Goal: Task Accomplishment & Management: Manage account settings

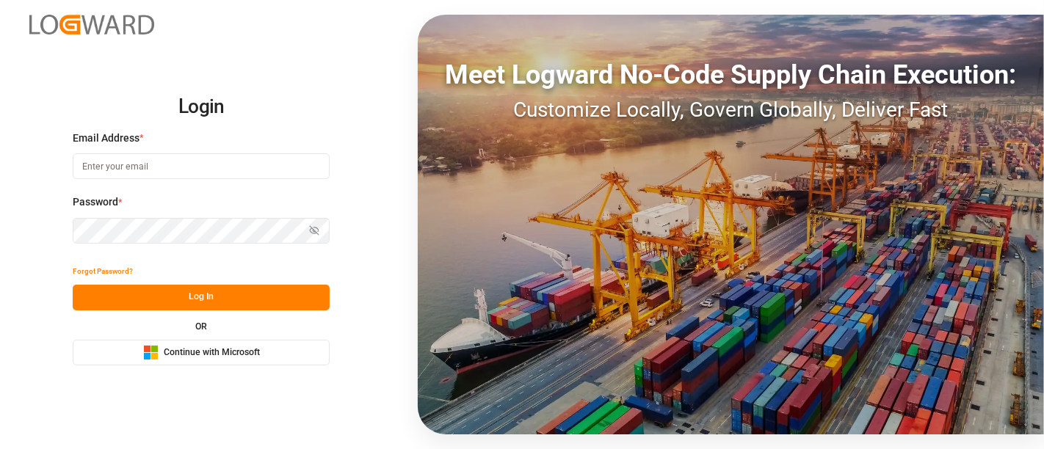
click at [153, 172] on input at bounding box center [201, 166] width 257 height 26
type input "[PERSON_NAME][DOMAIN_NAME][EMAIL_ADDRESS][DOMAIN_NAME]"
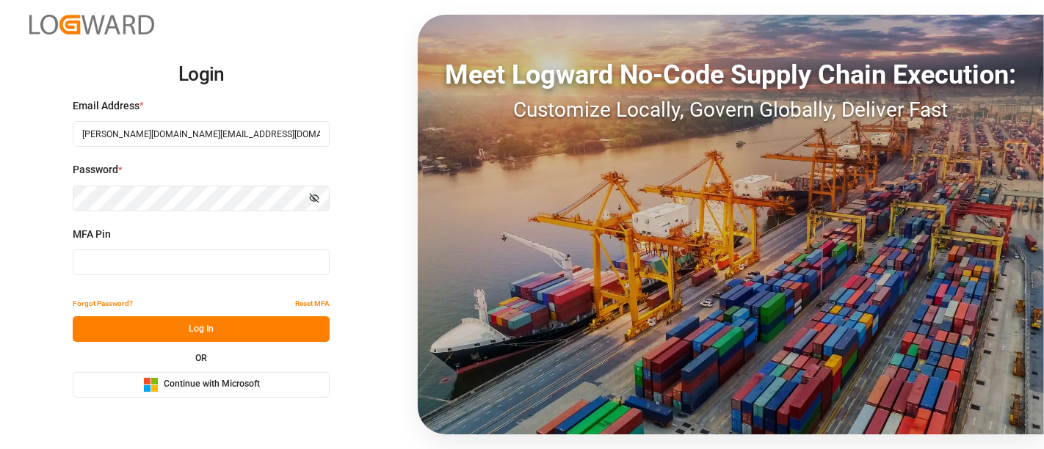
type input "318286"
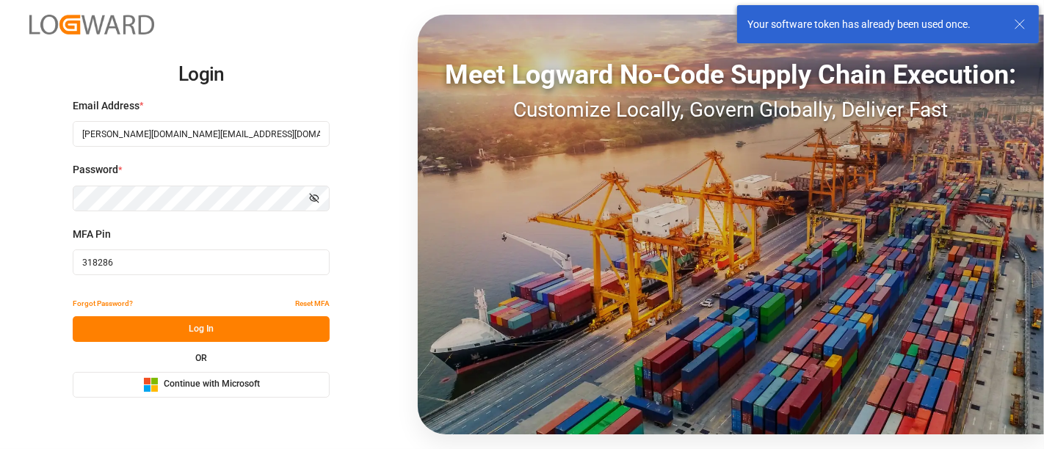
click at [206, 334] on button "Log In" at bounding box center [201, 330] width 257 height 26
click at [189, 378] on span "Continue with Microsoft" at bounding box center [212, 384] width 96 height 13
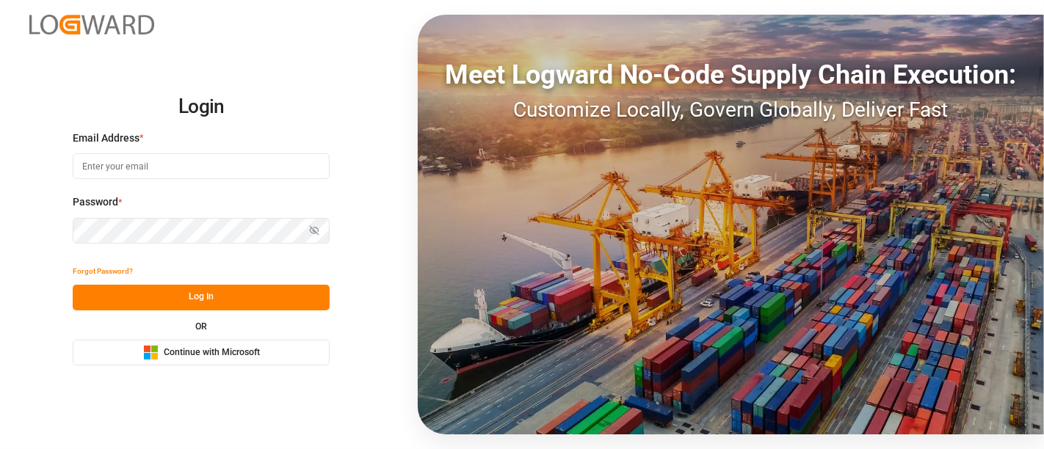
click at [147, 155] on input at bounding box center [201, 166] width 257 height 26
type input "[PERSON_NAME][DOMAIN_NAME][EMAIL_ADDRESS][DOMAIN_NAME]"
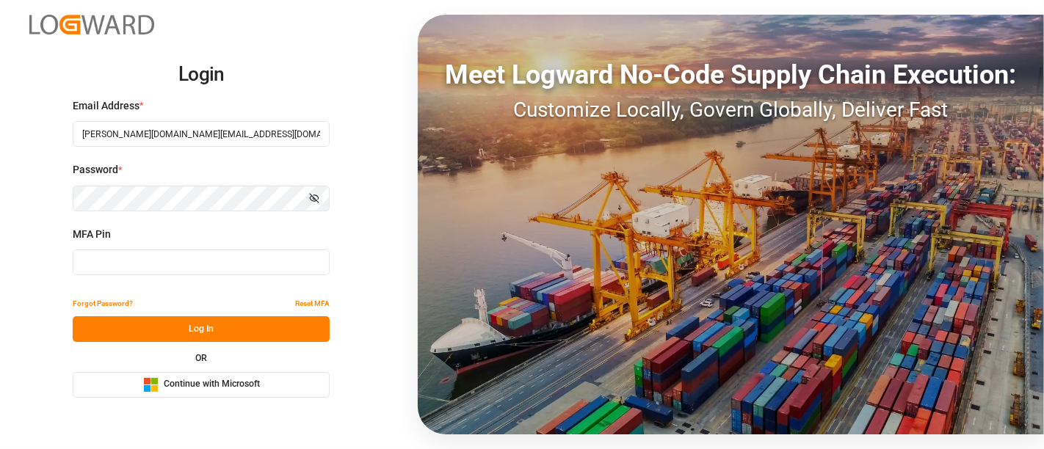
type input "446692"
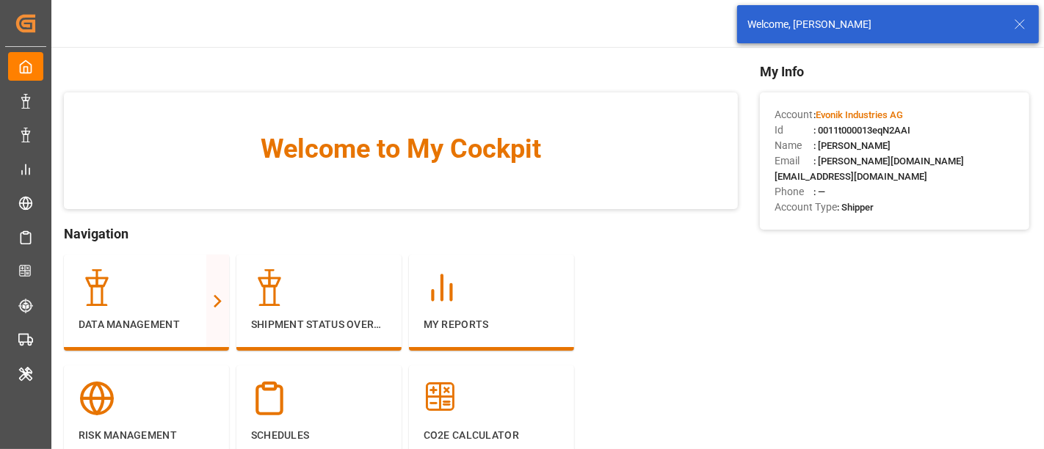
click at [1019, 25] on line at bounding box center [1020, 24] width 9 height 9
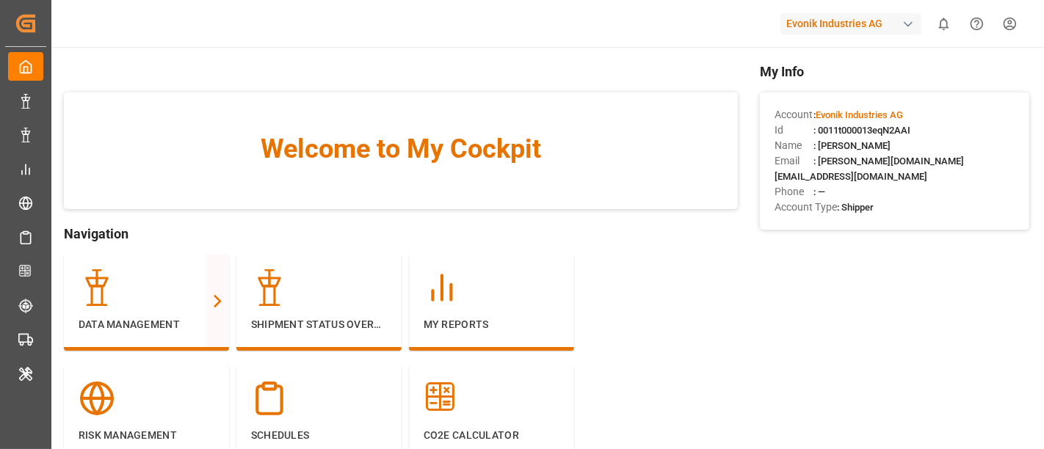
click at [910, 26] on div "button" at bounding box center [908, 24] width 15 height 15
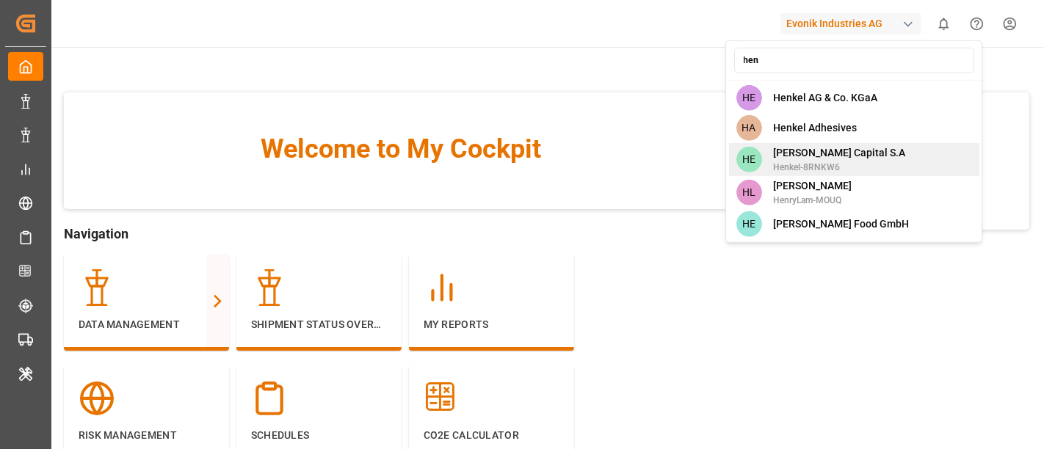
type input "hen"
click at [863, 143] on div "HE Henkel Capital S.A Henkel-8RNKW6" at bounding box center [854, 159] width 250 height 33
